Goal: Task Accomplishment & Management: Manage account settings

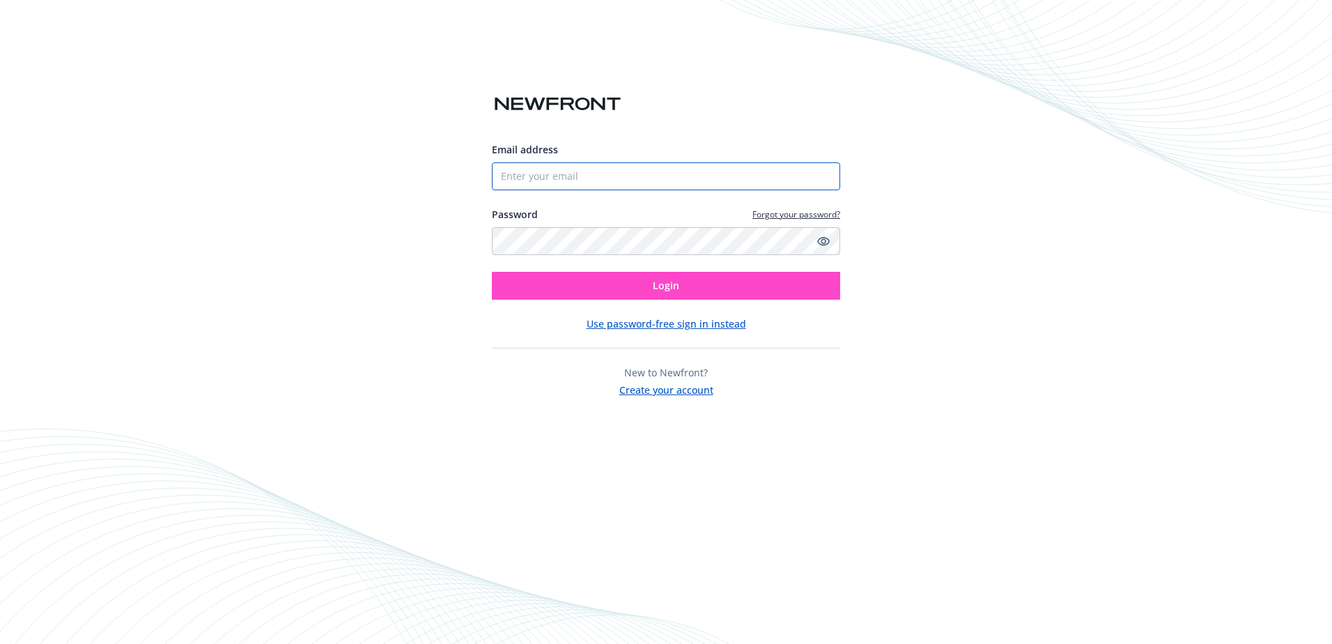
type input "[EMAIL_ADDRESS][DOMAIN_NAME]"
click at [673, 282] on span "Login" at bounding box center [666, 285] width 26 height 13
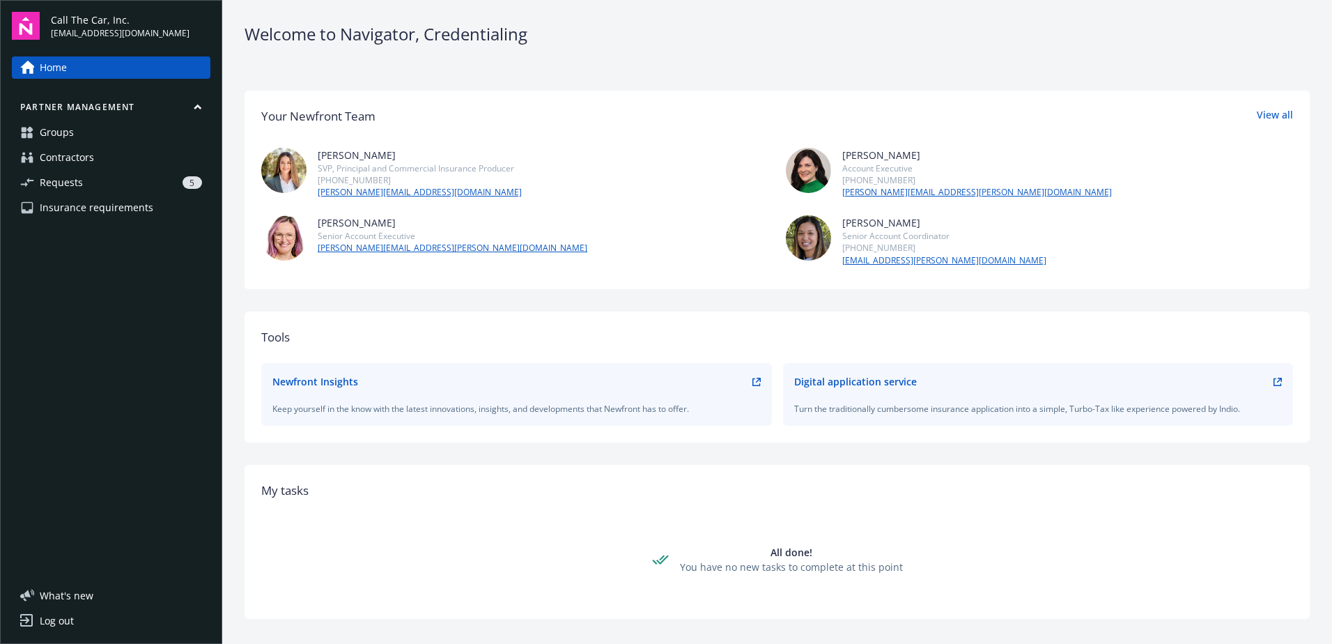
click at [79, 173] on span "Requests" at bounding box center [61, 182] width 43 height 22
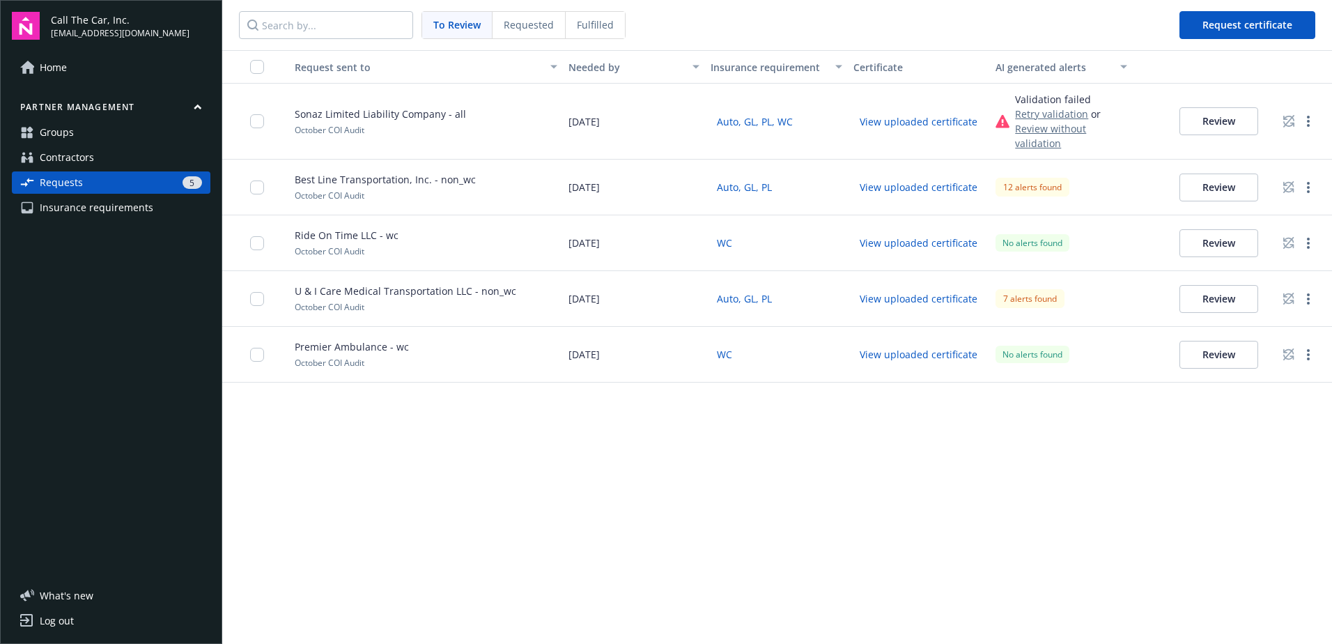
click at [585, 20] on span "Fulfilled" at bounding box center [595, 24] width 37 height 15
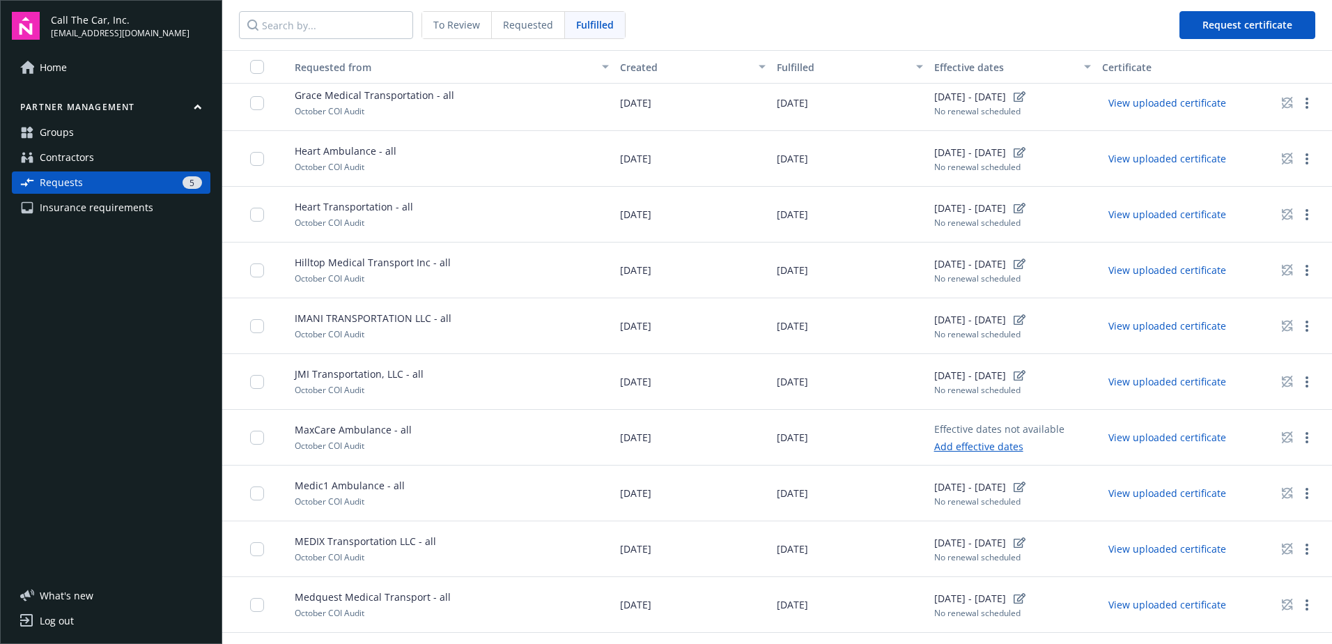
scroll to position [1115, 0]
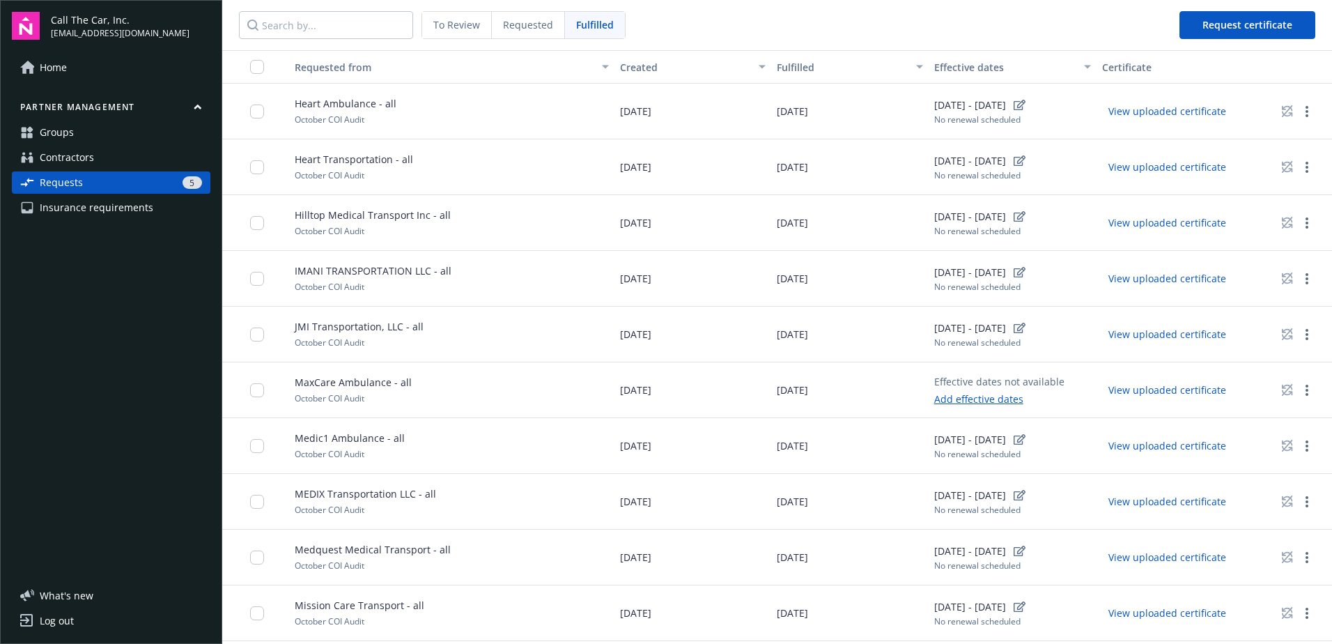
click at [475, 21] on span "To Review" at bounding box center [456, 24] width 47 height 15
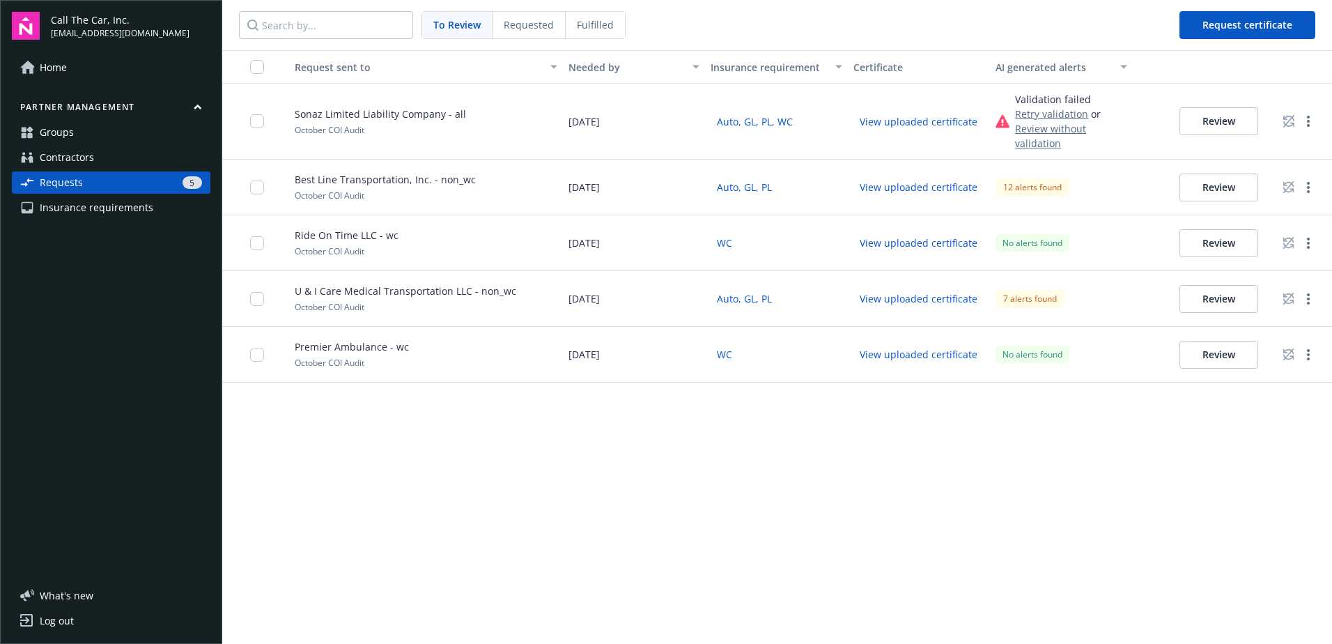
click at [516, 23] on span "Requested" at bounding box center [529, 24] width 50 height 15
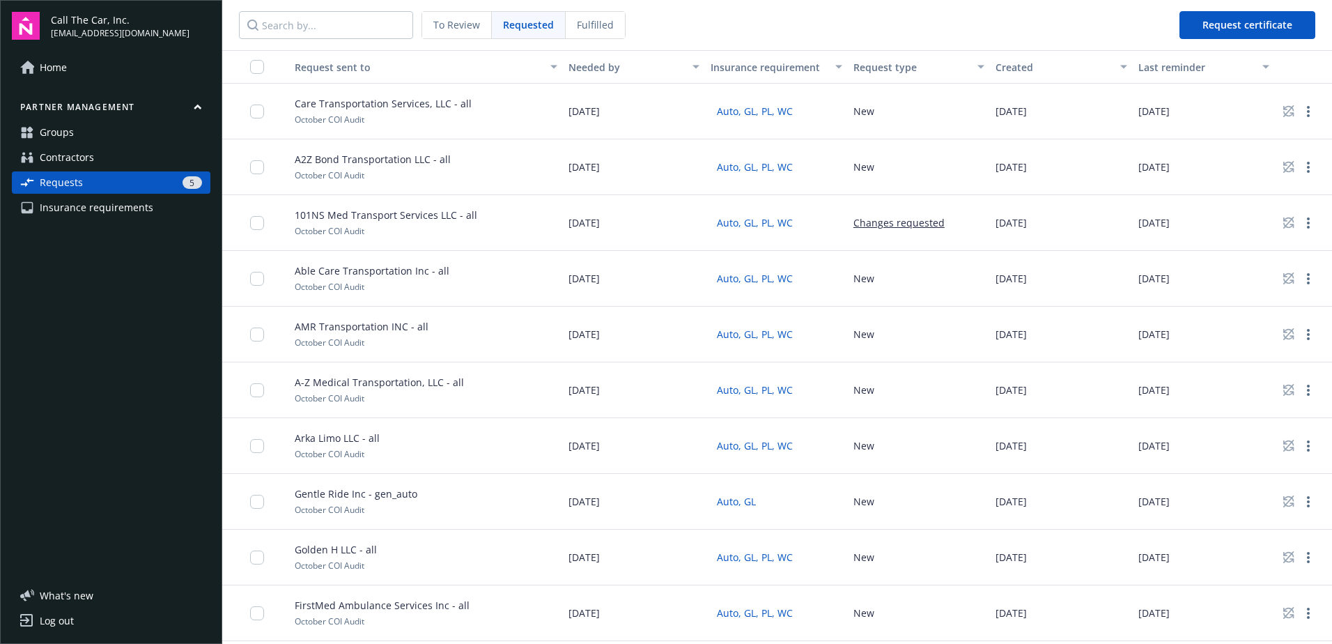
click at [85, 154] on span "Contractors" at bounding box center [67, 157] width 54 height 22
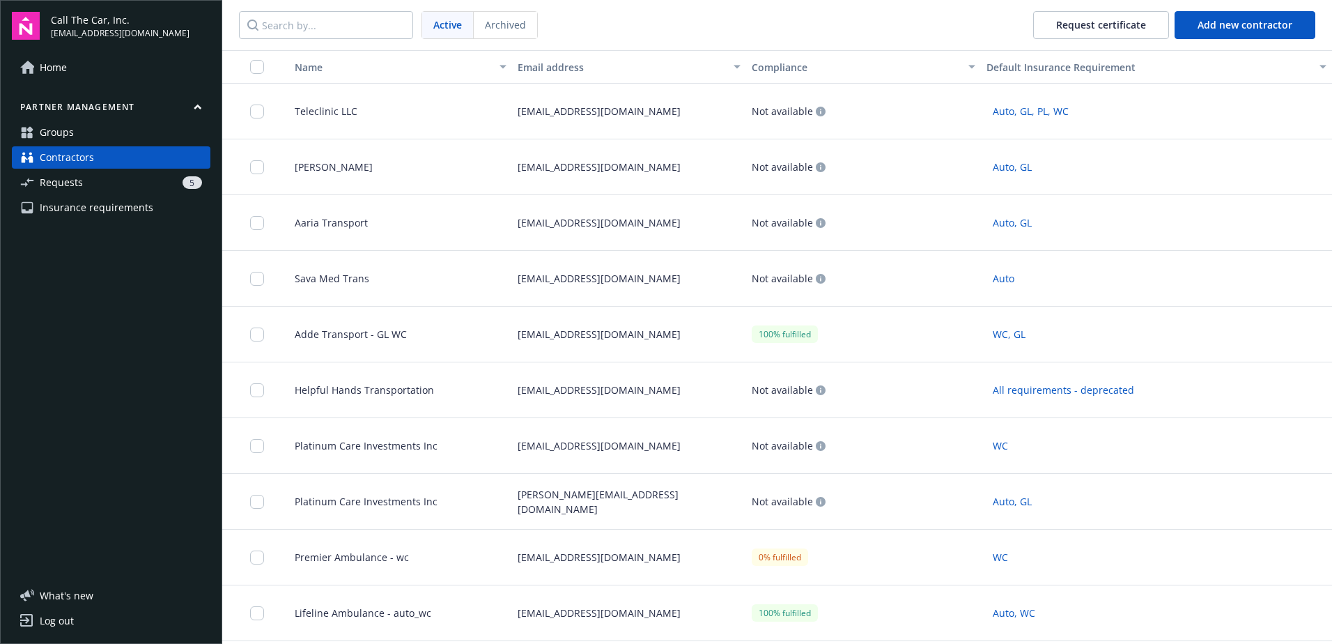
click at [348, 104] on span "Teleclinic LLC" at bounding box center [321, 111] width 74 height 15
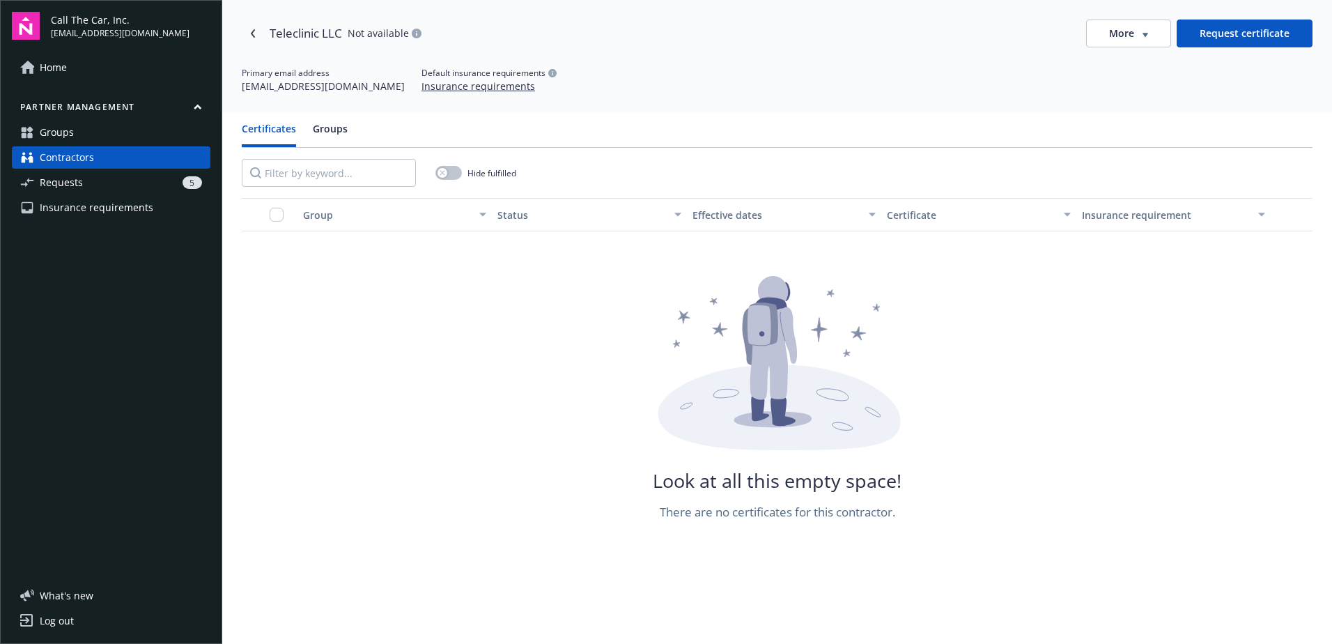
click at [421, 82] on button "Insurance requirements" at bounding box center [478, 86] width 114 height 15
click at [432, 82] on button "Insurance requirements" at bounding box center [478, 86] width 114 height 15
click at [421, 86] on button "Insurance requirements" at bounding box center [478, 86] width 114 height 15
click at [421, 87] on button "Insurance requirements" at bounding box center [478, 86] width 114 height 15
click at [421, 68] on div "Default insurance requirements" at bounding box center [488, 73] width 135 height 12
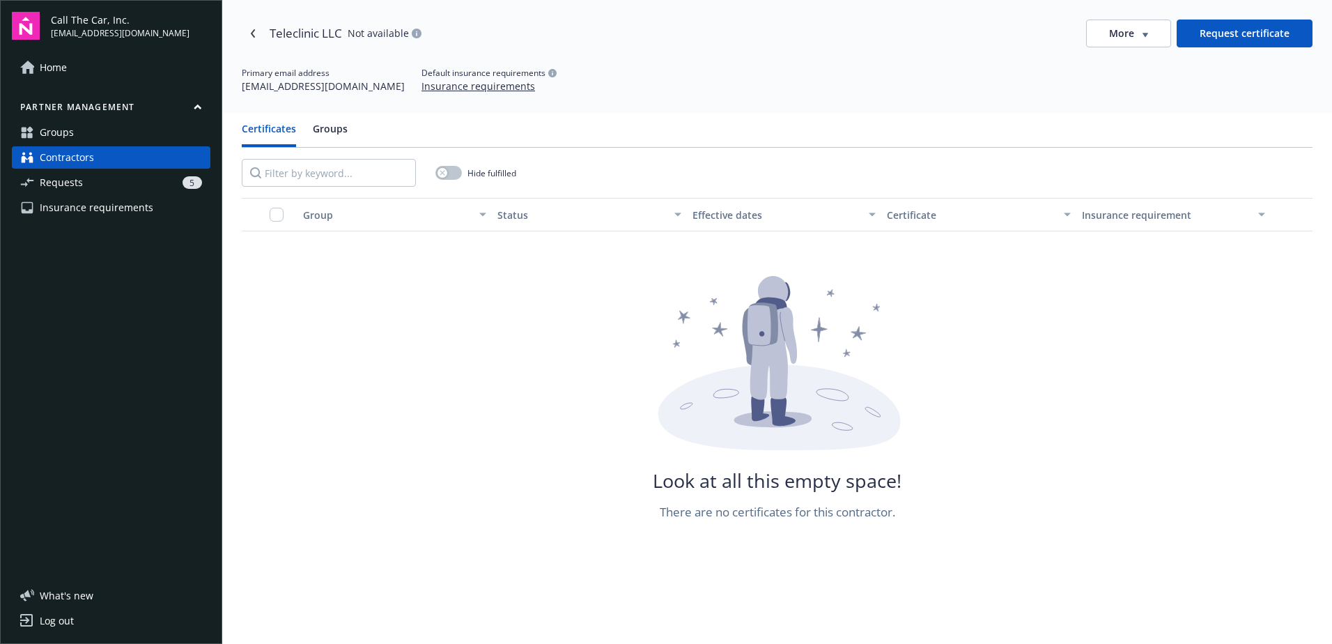
click at [424, 87] on button "Insurance requirements" at bounding box center [478, 86] width 114 height 15
click at [88, 183] on div "5" at bounding box center [145, 182] width 114 height 13
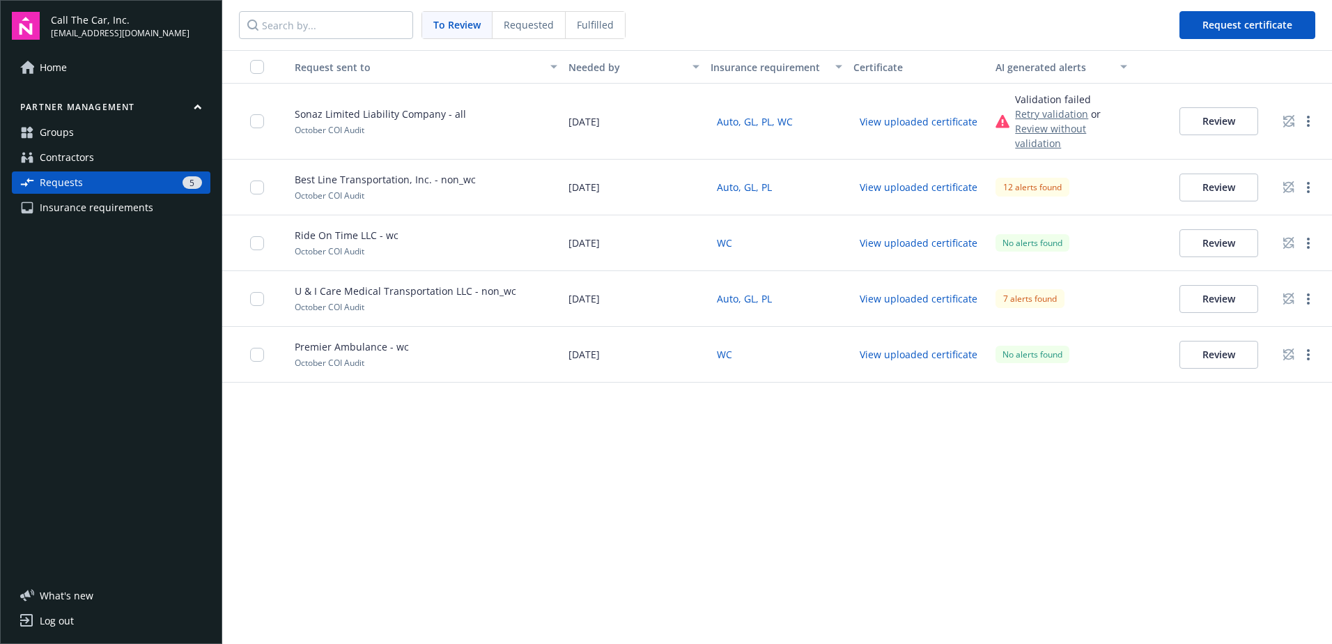
click at [533, 24] on span "Requested" at bounding box center [529, 24] width 50 height 15
